Goal: Task Accomplishment & Management: Use online tool/utility

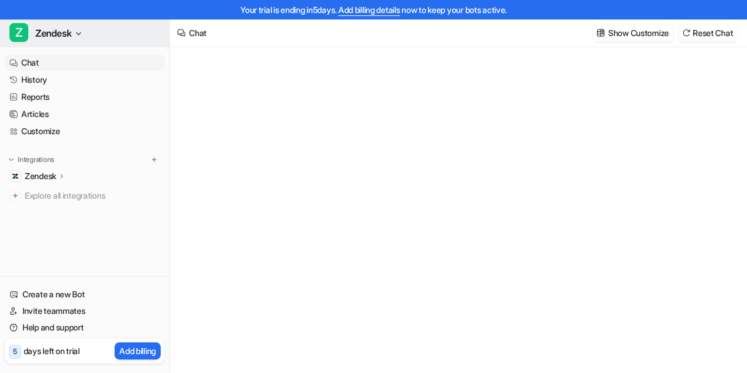
type textarea "**********"
click at [74, 32] on button "Z Zendesk" at bounding box center [84, 33] width 169 height 28
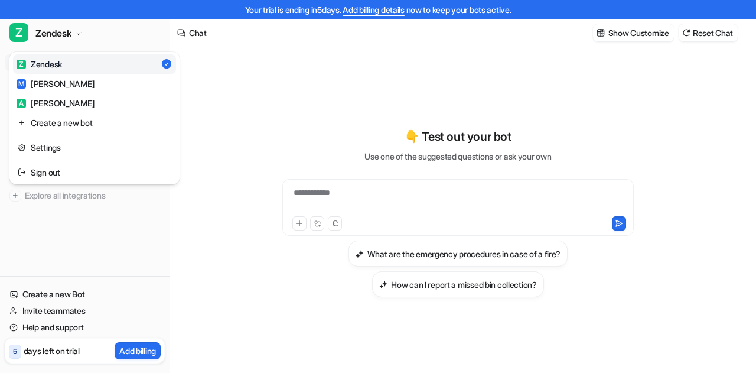
click at [78, 248] on div "Z Zendesk Z Zendesk M [PERSON_NAME] Create a new bot Settings Sign out Chat His…" at bounding box center [85, 196] width 170 height 354
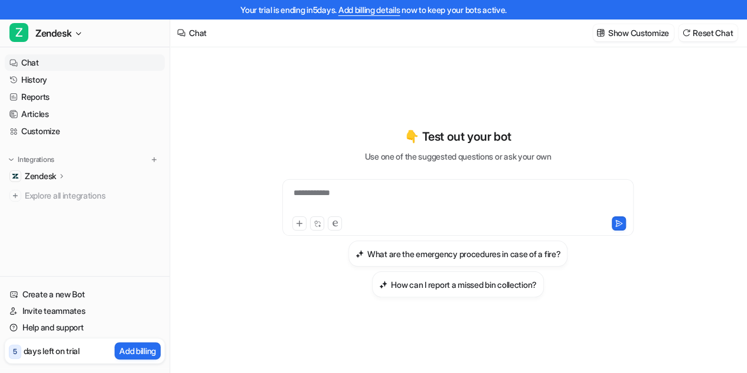
click at [47, 177] on p "Zendesk" at bounding box center [40, 176] width 31 height 12
click at [57, 130] on link "Customize" at bounding box center [85, 131] width 160 height 17
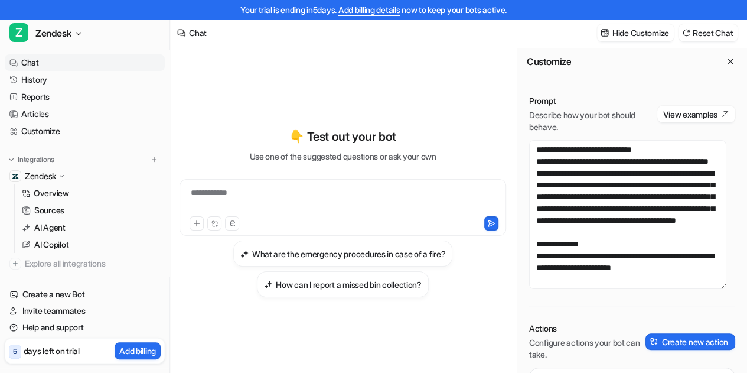
scroll to position [28, 0]
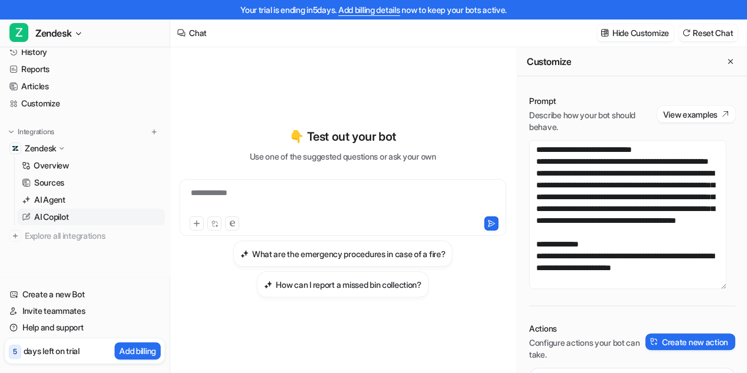
click at [76, 217] on link "AI Copilot" at bounding box center [91, 216] width 148 height 17
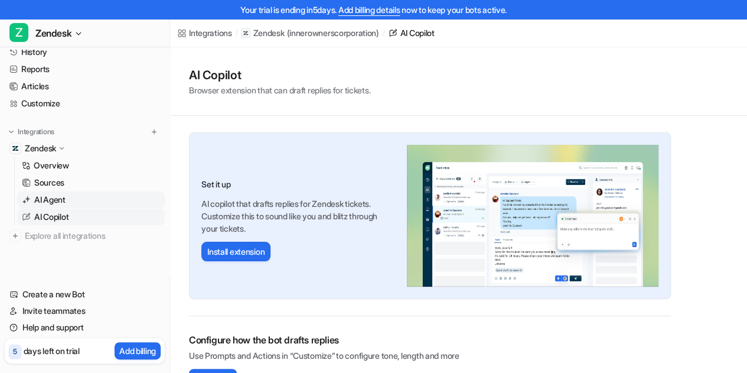
click at [90, 202] on link "AI Agent" at bounding box center [91, 199] width 148 height 17
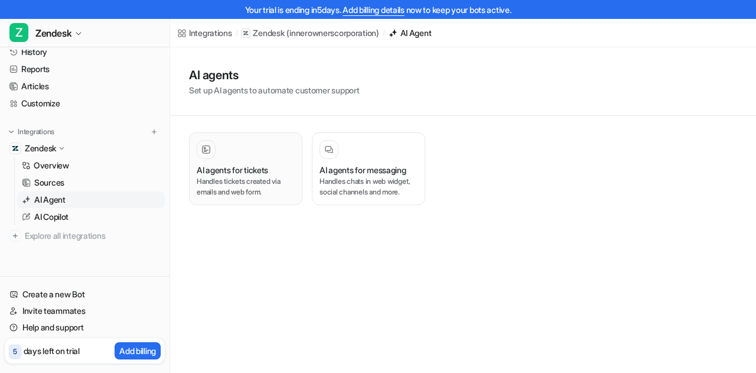
click at [218, 169] on h3 "AI agents for tickets" at bounding box center [232, 170] width 71 height 12
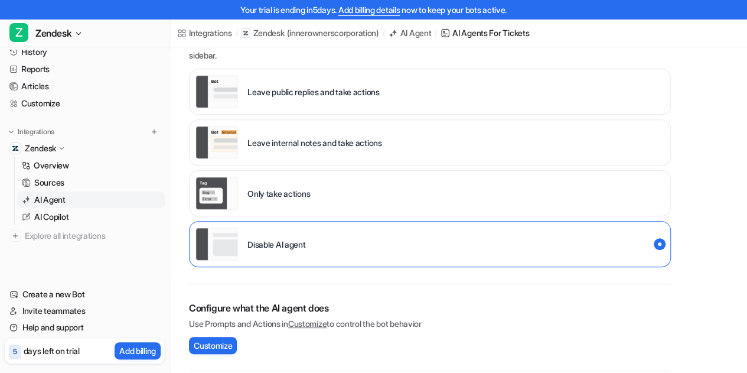
scroll to position [224, 0]
click at [58, 104] on link "Customize" at bounding box center [85, 103] width 160 height 17
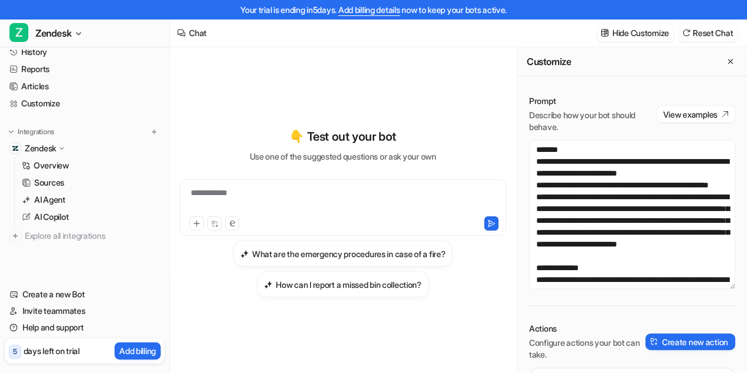
scroll to position [19, 0]
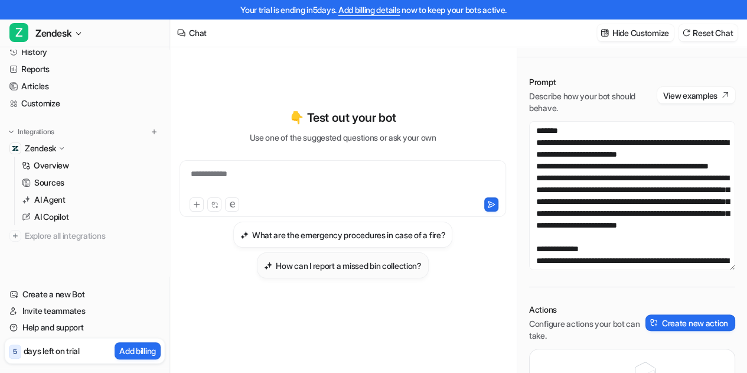
click at [308, 269] on h3 "How can I report a missed bin collection?" at bounding box center [349, 265] width 146 height 12
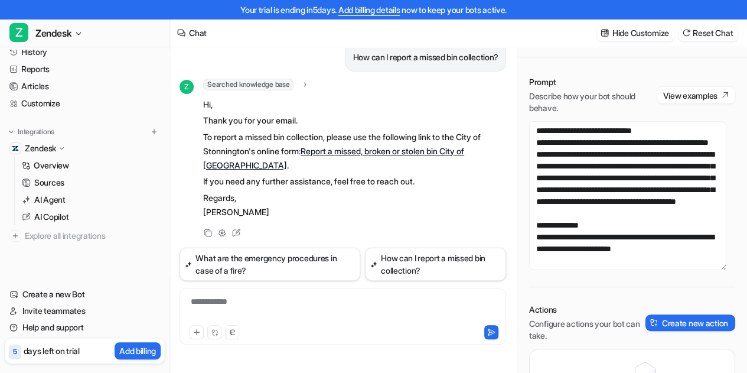
scroll to position [71, 0]
